Goal: Information Seeking & Learning: Check status

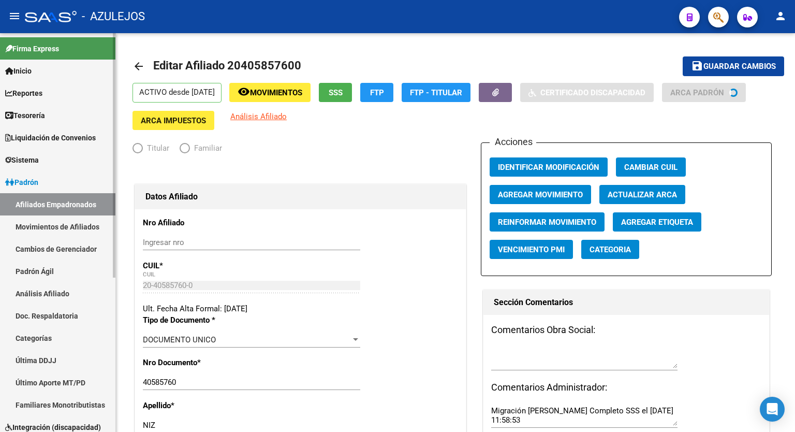
radio input "true"
type input "30-71029696-7"
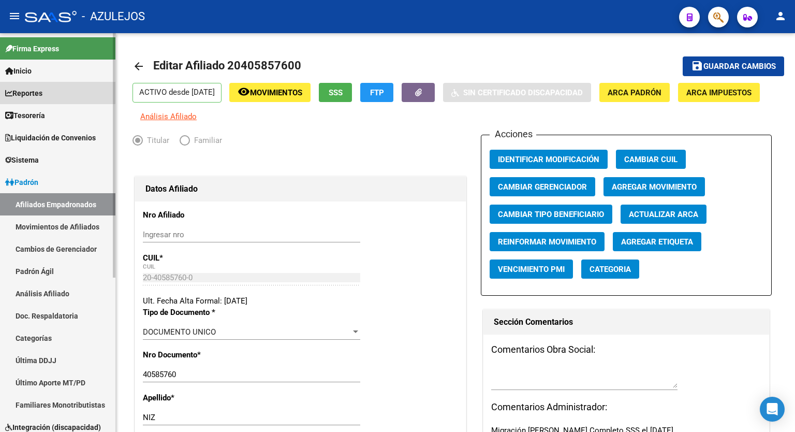
click at [42, 88] on span "Reportes" at bounding box center [23, 92] width 37 height 11
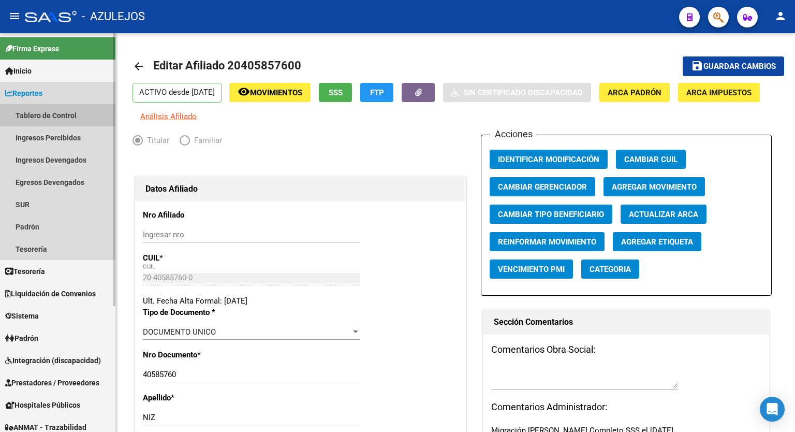
click at [47, 113] on link "Tablero de Control" at bounding box center [57, 115] width 115 height 22
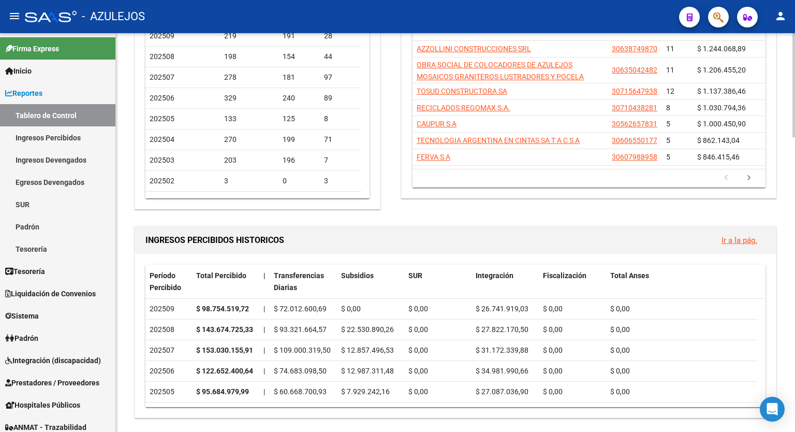
scroll to position [166, 0]
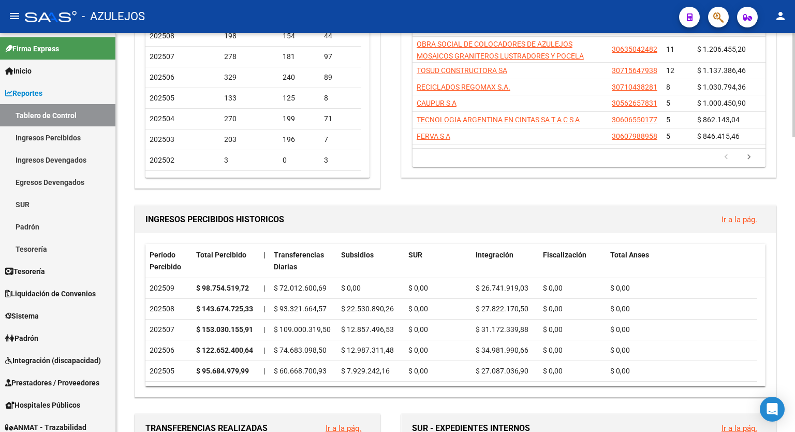
click at [743, 69] on span "$ 1.137.386,46" at bounding box center [721, 70] width 49 height 8
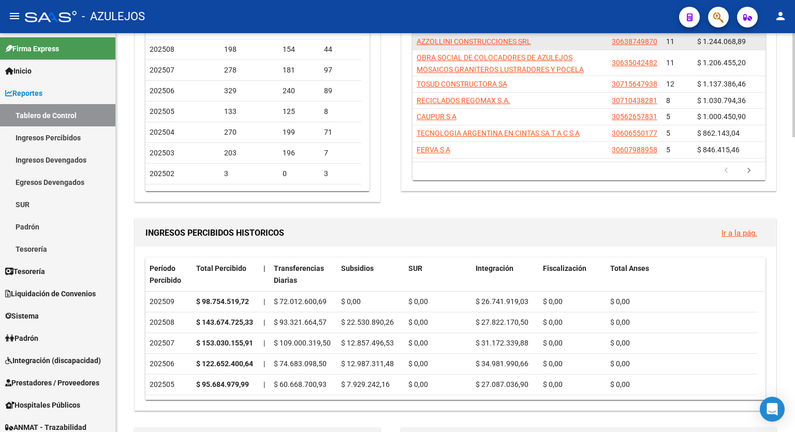
click at [743, 69] on datatable-body-cell "$ 1.206.455,20" at bounding box center [729, 62] width 72 height 25
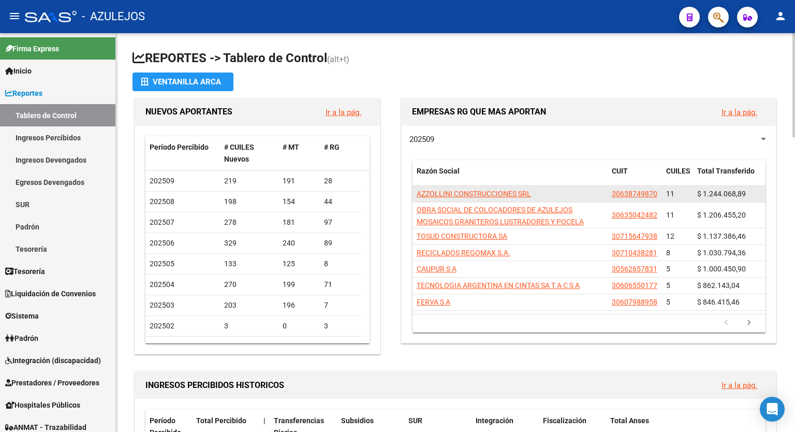
click at [794, 39] on div at bounding box center [793, 85] width 3 height 104
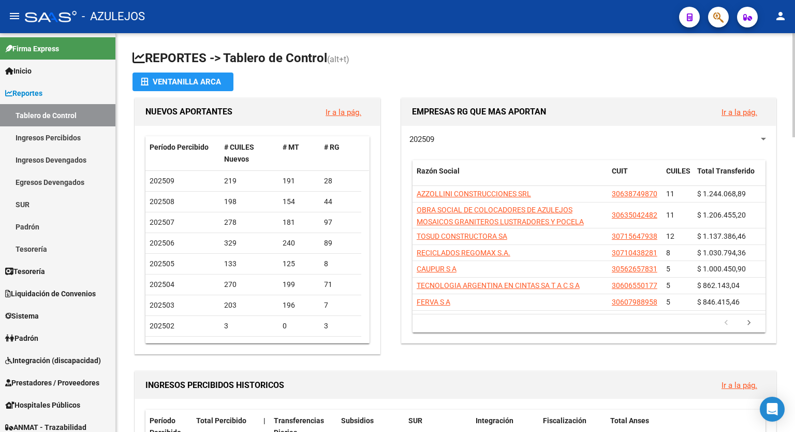
click at [600, 77] on app-file-import-inline "Ventanilla ARCA" at bounding box center [455, 81] width 646 height 19
click at [524, 63] on h1 "REPORTES -> Tablero de Control (alt+t)" at bounding box center [455, 59] width 646 height 18
click at [455, 60] on h1 "REPORTES -> Tablero de Control (alt+t)" at bounding box center [455, 59] width 646 height 18
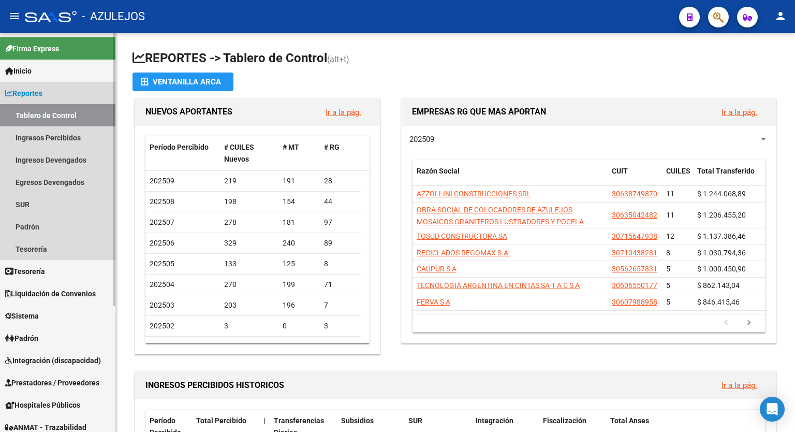
click at [54, 96] on link "Reportes" at bounding box center [57, 93] width 115 height 22
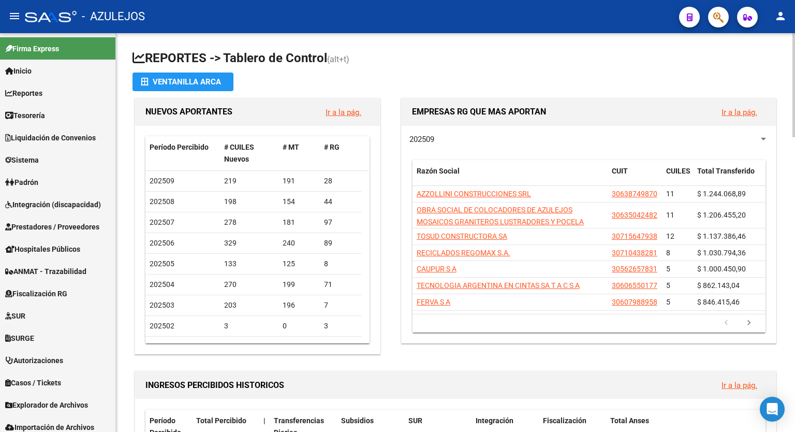
click at [478, 63] on h1 "REPORTES -> Tablero de Control (alt+t)" at bounding box center [455, 59] width 646 height 18
click at [503, 57] on h1 "REPORTES -> Tablero de Control (alt+t)" at bounding box center [455, 59] width 646 height 18
click at [494, 61] on h1 "REPORTES -> Tablero de Control (alt+t)" at bounding box center [455, 59] width 646 height 18
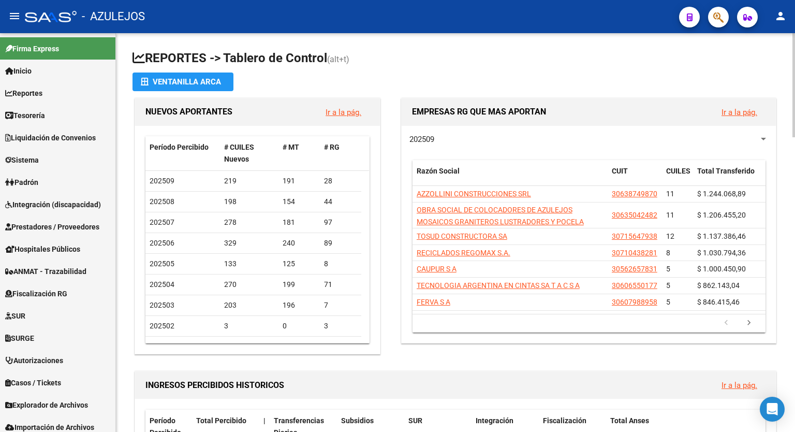
click at [383, 54] on h1 "REPORTES -> Tablero de Control (alt+t)" at bounding box center [455, 59] width 646 height 18
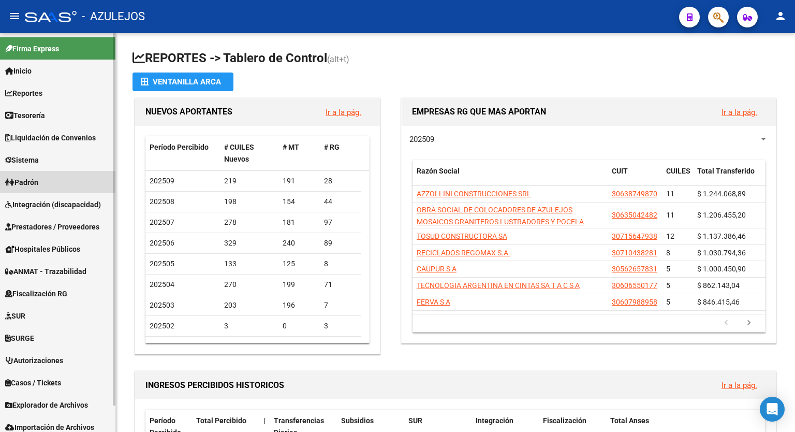
click at [43, 188] on link "Padrón" at bounding box center [57, 182] width 115 height 22
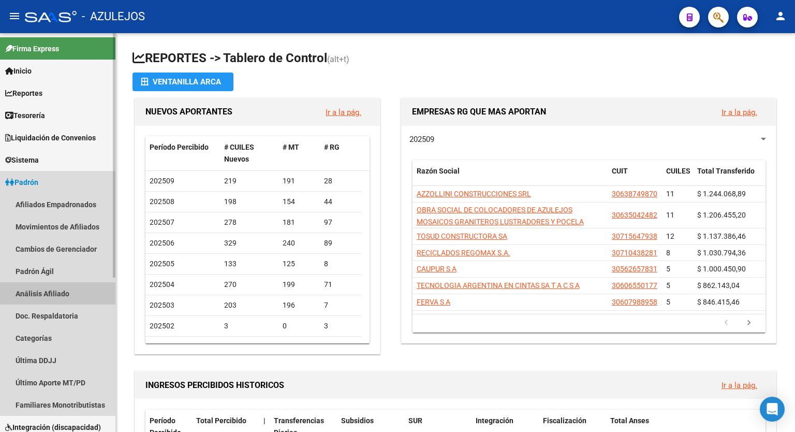
click at [46, 290] on link "Análisis Afiliado" at bounding box center [57, 293] width 115 height 22
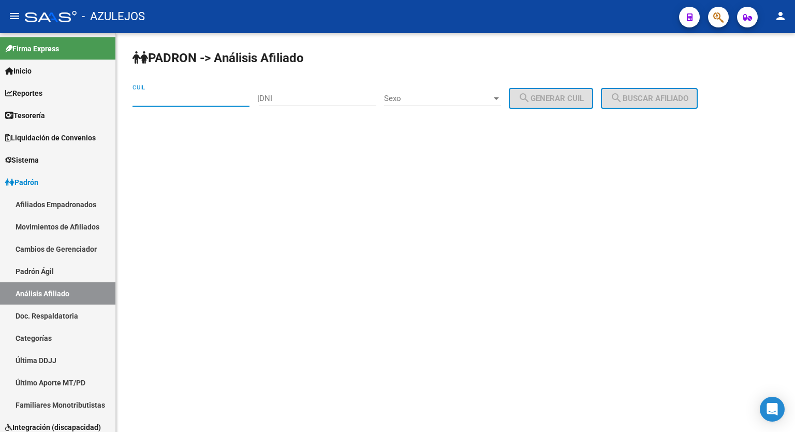
click at [226, 97] on input "CUIL" at bounding box center [190, 98] width 117 height 9
type input "20-26843073-4"
click at [670, 100] on span "search Buscar afiliado" at bounding box center [649, 98] width 78 height 9
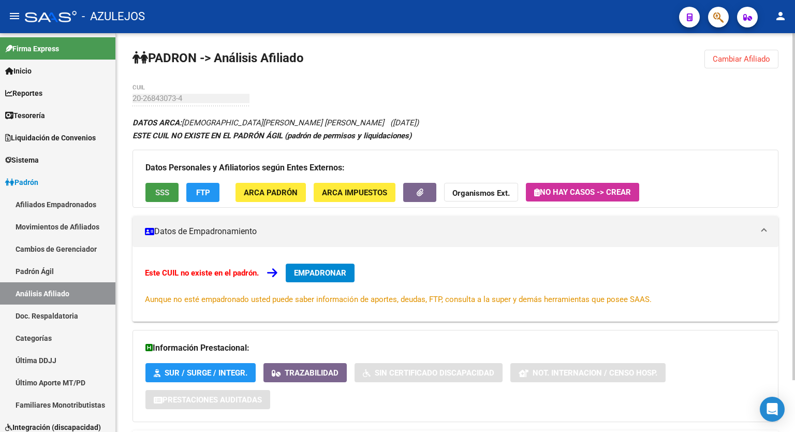
click at [168, 191] on span "SSS" at bounding box center [162, 192] width 14 height 9
click at [195, 197] on button "FTP" at bounding box center [202, 192] width 33 height 19
drag, startPoint x: 790, startPoint y: 189, endPoint x: 786, endPoint y: 299, distance: 109.2
click at [786, 299] on div "[PERSON_NAME] -> Análisis Afiliado Cambiar Afiliado 20-26843073-4 CUIL DATOS AR…" at bounding box center [455, 262] width 679 height 458
click at [794, 201] on div at bounding box center [793, 206] width 3 height 347
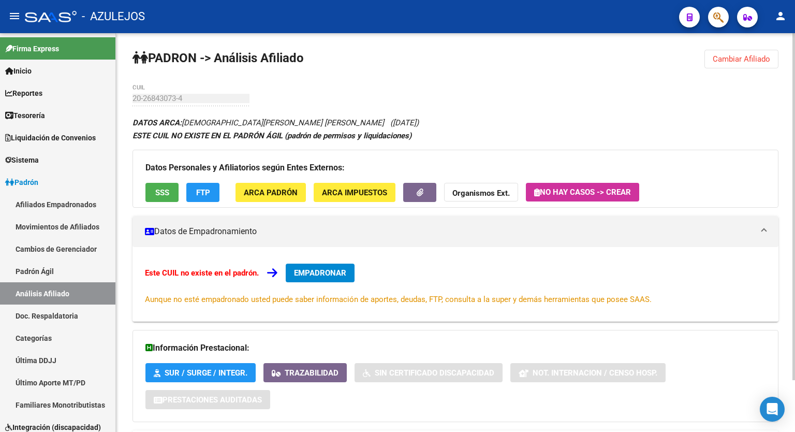
click at [794, 201] on div at bounding box center [793, 206] width 3 height 347
click at [649, 106] on div "[PERSON_NAME] -> Análisis Afiliado Cambiar Afiliado 20-26843073-4 CUIL DATOS AR…" at bounding box center [455, 262] width 679 height 458
click at [129, 94] on div "[PERSON_NAME] -> Análisis Afiliado Cambiar Afiliado 20-26843073-4 CUIL DATOS AR…" at bounding box center [455, 262] width 679 height 458
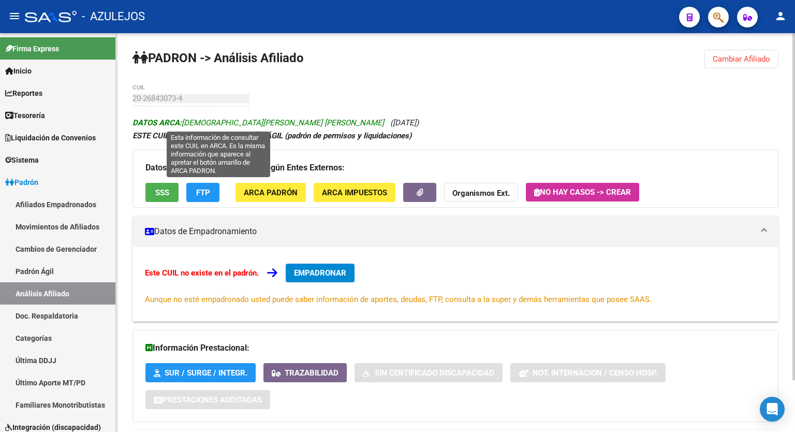
click at [232, 126] on span "DATOS ARCA: [PERSON_NAME] [PERSON_NAME]" at bounding box center [257, 122] width 251 height 9
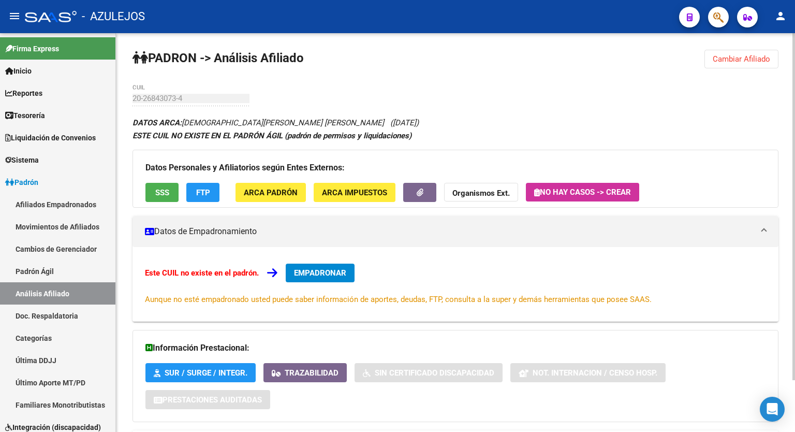
click at [124, 97] on div "[PERSON_NAME] -> Análisis Afiliado Cambiar Afiliado 20-26843073-4 CUIL DATOS AR…" at bounding box center [455, 262] width 679 height 458
click at [495, 192] on strong "Organismos Ext." at bounding box center [480, 192] width 57 height 9
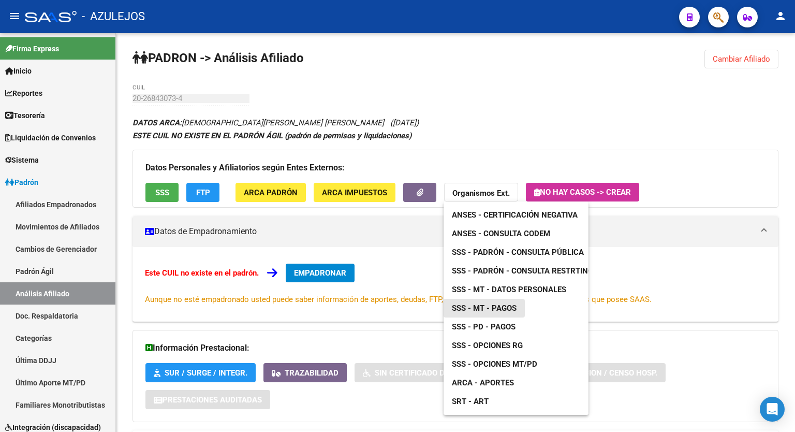
click at [494, 307] on span "SSS - MT - Pagos" at bounding box center [484, 307] width 65 height 9
